Goal: Use online tool/utility: Use online tool/utility

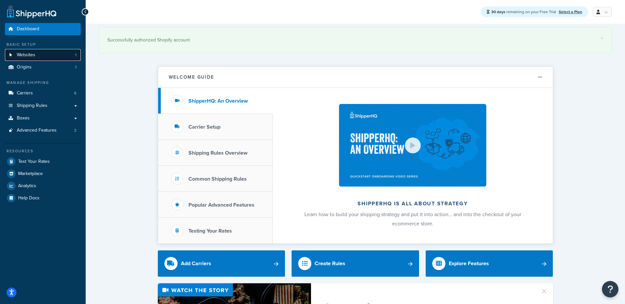
click at [31, 52] on span "Websites" at bounding box center [26, 55] width 18 height 6
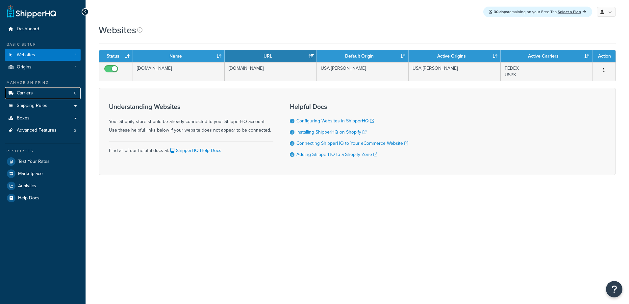
click at [29, 92] on span "Carriers" at bounding box center [25, 94] width 16 height 6
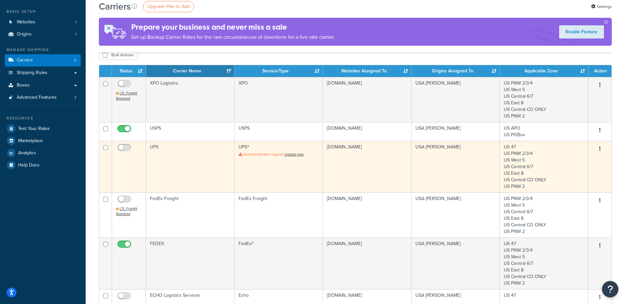
scroll to position [33, 0]
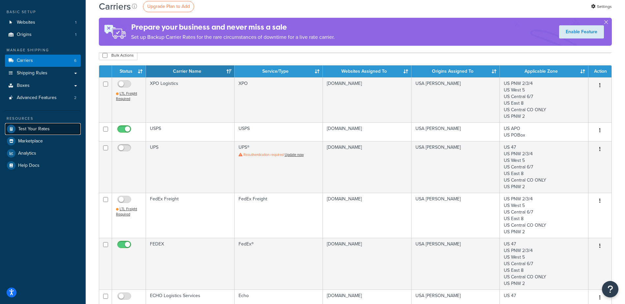
click at [19, 129] on span "Test Your Rates" at bounding box center [34, 129] width 32 height 6
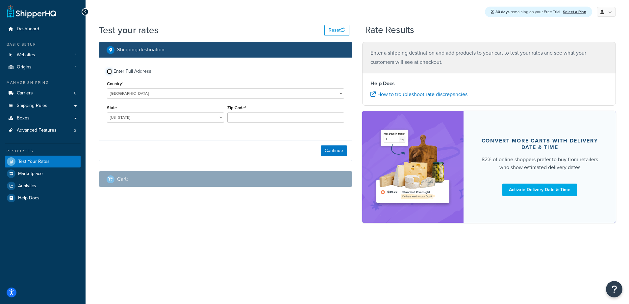
click at [111, 71] on input "Enter Full Address" at bounding box center [109, 71] width 5 height 5
checkbox input "true"
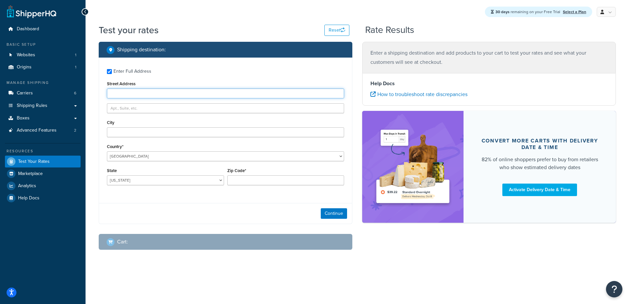
click at [121, 93] on input "Street Address" at bounding box center [225, 94] width 237 height 10
type input "20215 91st PL S"
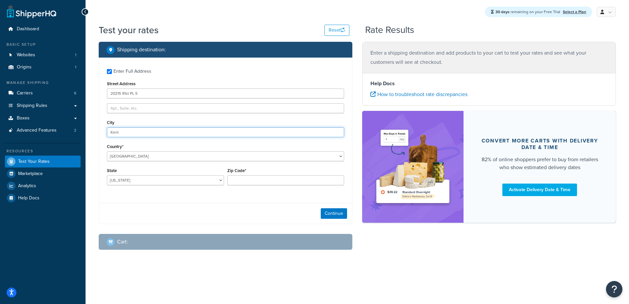
type input "Kent"
click at [158, 182] on select "Alabama Alaska American Samoa Arizona Arkansas Armed Forces Americas Armed Forc…" at bounding box center [165, 180] width 117 height 10
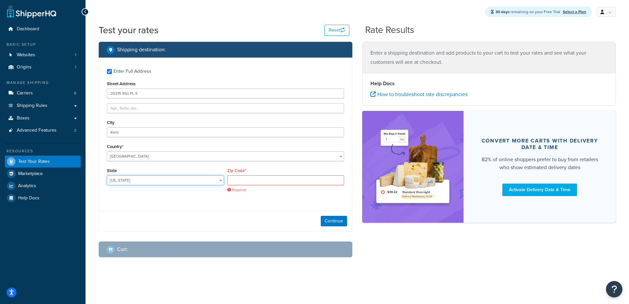
select select "WA"
click at [107, 176] on select "Alabama Alaska American Samoa Arizona Arkansas Armed Forces Americas Armed Forc…" at bounding box center [165, 180] width 117 height 10
click at [253, 183] on input "Zip Code*" at bounding box center [285, 180] width 117 height 10
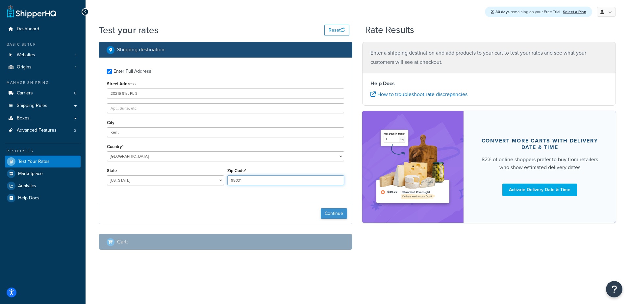
type input "98031"
click at [334, 212] on button "Continue" at bounding box center [334, 213] width 26 height 11
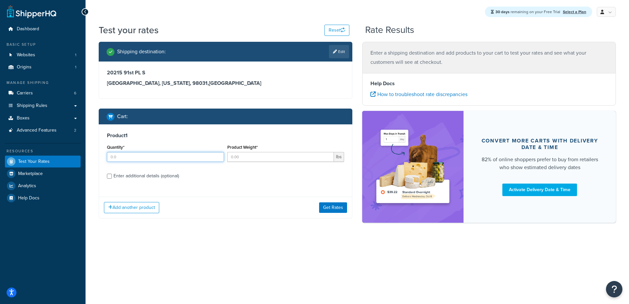
click at [145, 158] on input "Quantity*" at bounding box center [165, 157] width 117 height 10
type input "1"
click at [253, 155] on input "Product Weight*" at bounding box center [280, 157] width 107 height 10
type input "5"
click at [128, 178] on div "Enter additional details (optional)" at bounding box center [147, 176] width 66 height 9
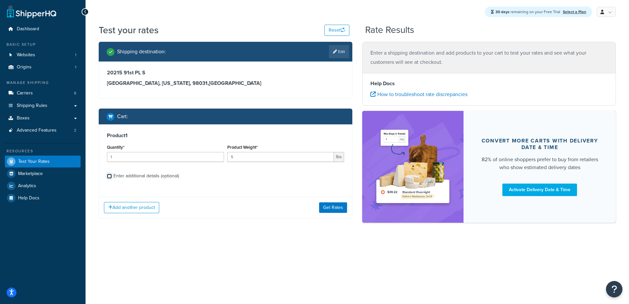
click at [112, 178] on input "Enter additional details (optional)" at bounding box center [109, 176] width 5 height 5
checkbox input "true"
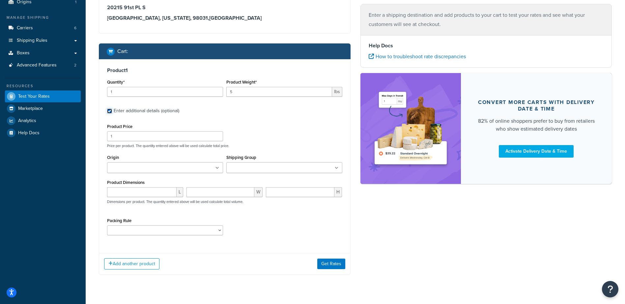
scroll to position [66, 0]
click at [128, 192] on input "number" at bounding box center [141, 192] width 69 height 10
type input "12"
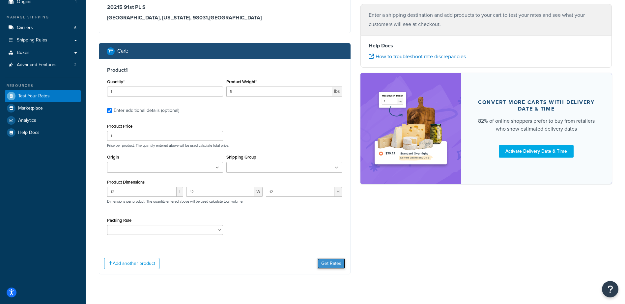
click at [336, 263] on button "Get Rates" at bounding box center [331, 263] width 28 height 11
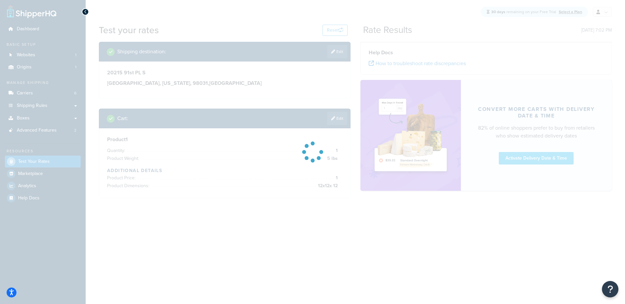
scroll to position [0, 0]
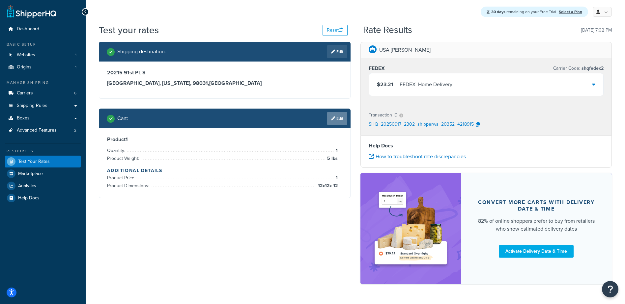
click at [342, 120] on link "Edit" at bounding box center [337, 118] width 20 height 13
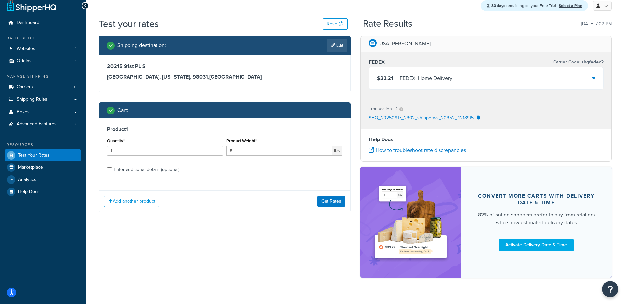
scroll to position [20, 0]
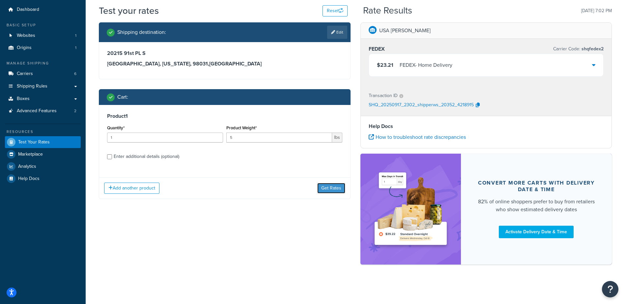
drag, startPoint x: 333, startPoint y: 189, endPoint x: 321, endPoint y: 152, distance: 39.6
click at [321, 152] on div "Product 1 Quantity* 1 Product Weight* 5 lbs Enter additional details (optional)…" at bounding box center [225, 152] width 252 height 94
click at [161, 156] on div "Enter additional details (optional)" at bounding box center [147, 156] width 66 height 9
click at [112, 156] on input "Enter additional details (optional)" at bounding box center [109, 156] width 5 height 5
checkbox input "true"
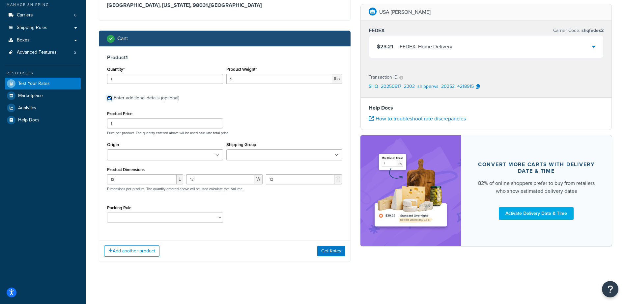
scroll to position [79, 0]
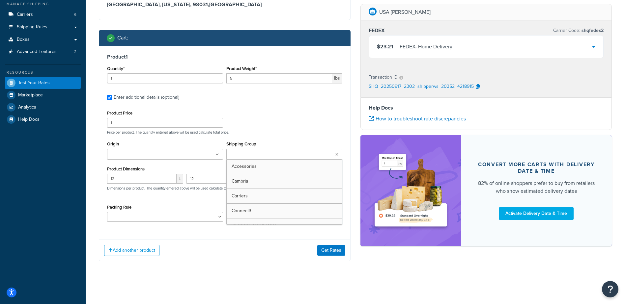
drag, startPoint x: 292, startPoint y: 150, endPoint x: 292, endPoint y: 157, distance: 7.3
click at [292, 150] on ul at bounding box center [284, 154] width 116 height 11
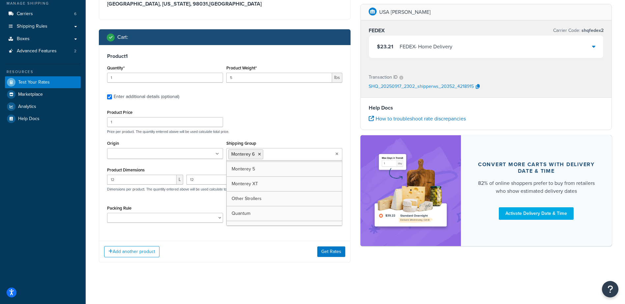
click at [256, 252] on div "Add another product Get Rates" at bounding box center [224, 251] width 251 height 21
click at [166, 157] on ul at bounding box center [165, 153] width 116 height 11
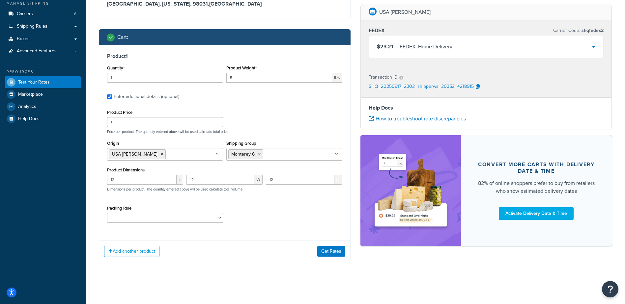
click at [273, 244] on div "Add another product Get Rates" at bounding box center [224, 251] width 251 height 21
click at [335, 252] on button "Get Rates" at bounding box center [331, 251] width 28 height 11
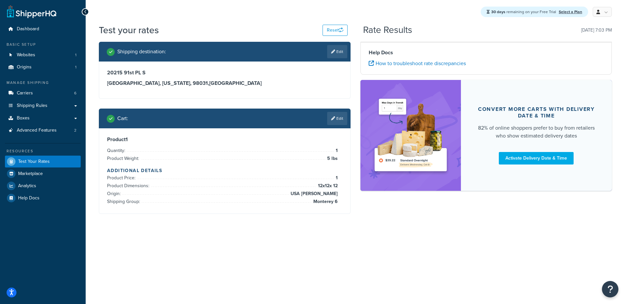
scroll to position [0, 0]
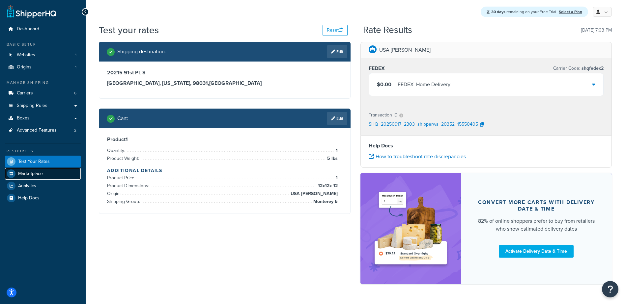
click at [42, 175] on span "Marketplace" at bounding box center [30, 174] width 25 height 6
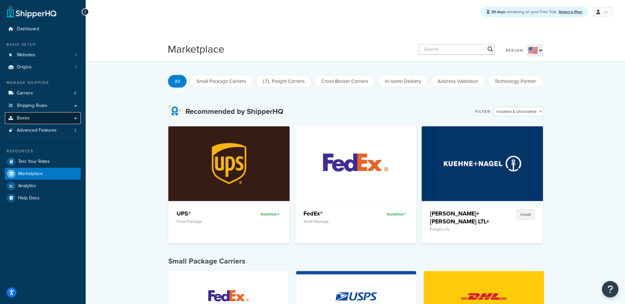
click at [34, 117] on link "Boxes" at bounding box center [43, 118] width 76 height 12
